Goal: Use online tool/utility: Utilize a website feature to perform a specific function

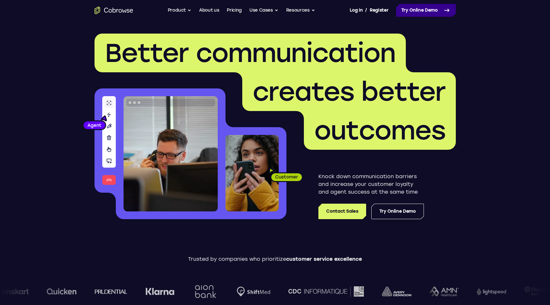
click at [418, 16] on link "Try Online Demo" at bounding box center [426, 10] width 60 height 13
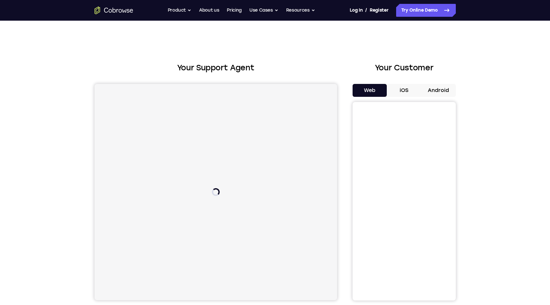
click at [446, 87] on button "Android" at bounding box center [438, 90] width 34 height 13
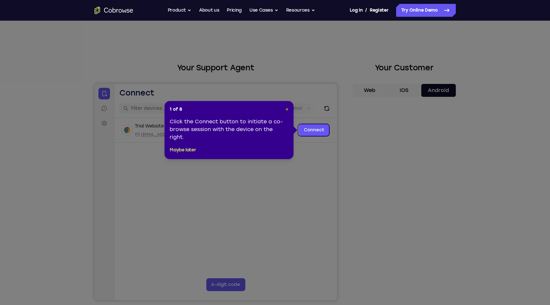
click at [286, 112] on button "×" at bounding box center [286, 109] width 3 height 6
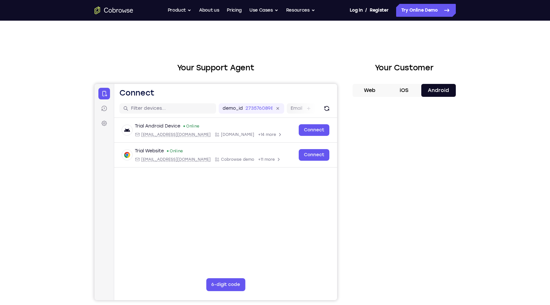
click at [325, 193] on div "Trial Android Device Online [EMAIL_ADDRESS][DOMAIN_NAME] [DOMAIN_NAME] +14 more…" at bounding box center [225, 158] width 223 height 81
click at [524, 179] on div "Your Support Agent Your Customer Web iOS Android Next Steps We’d be happy to gi…" at bounding box center [275, 233] width 550 height 425
click at [507, 63] on div "Your Support Agent Your Customer Web iOS Android Next Steps We’d be happy to gi…" at bounding box center [275, 233] width 550 height 425
